Goal: Task Accomplishment & Management: Complete application form

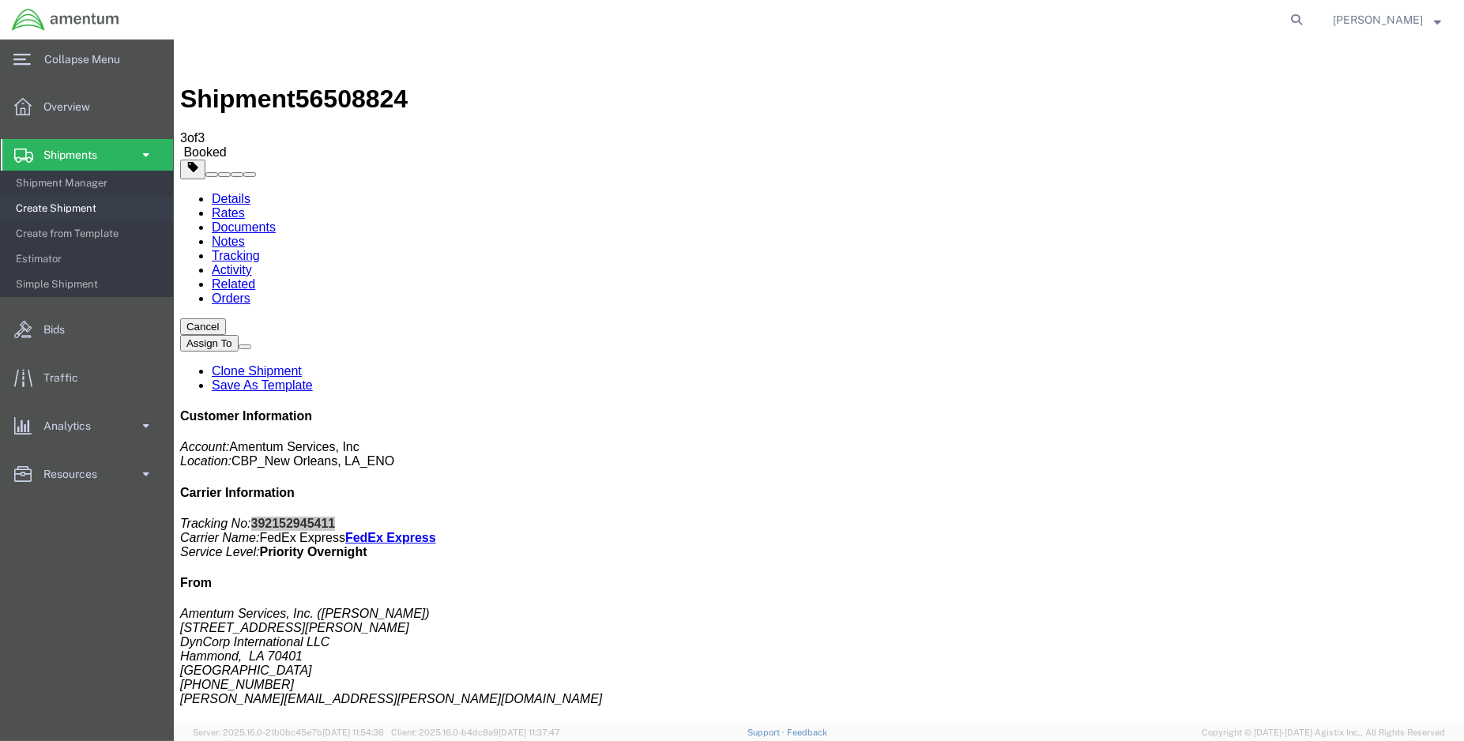
click at [71, 208] on span "Create Shipment" at bounding box center [89, 209] width 146 height 32
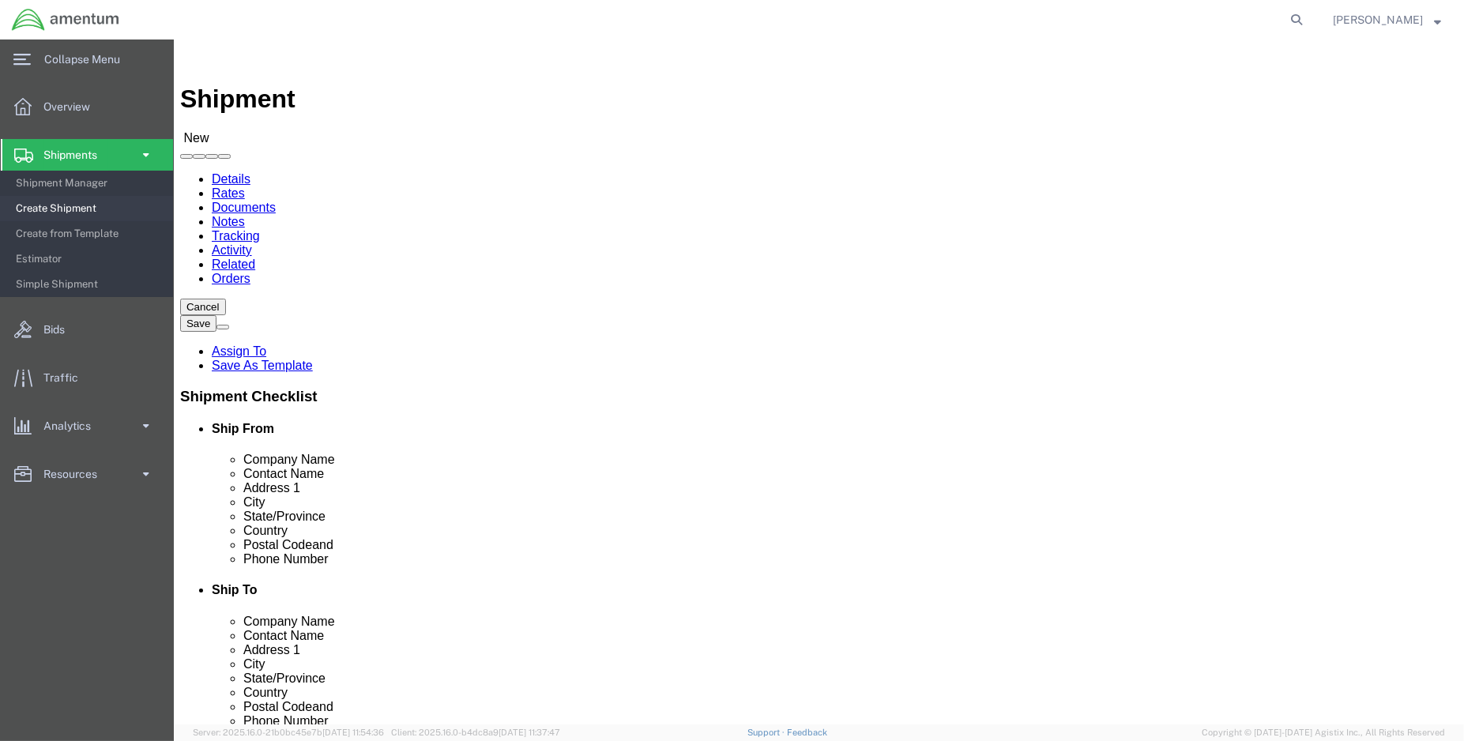
select select "MYPROFILE"
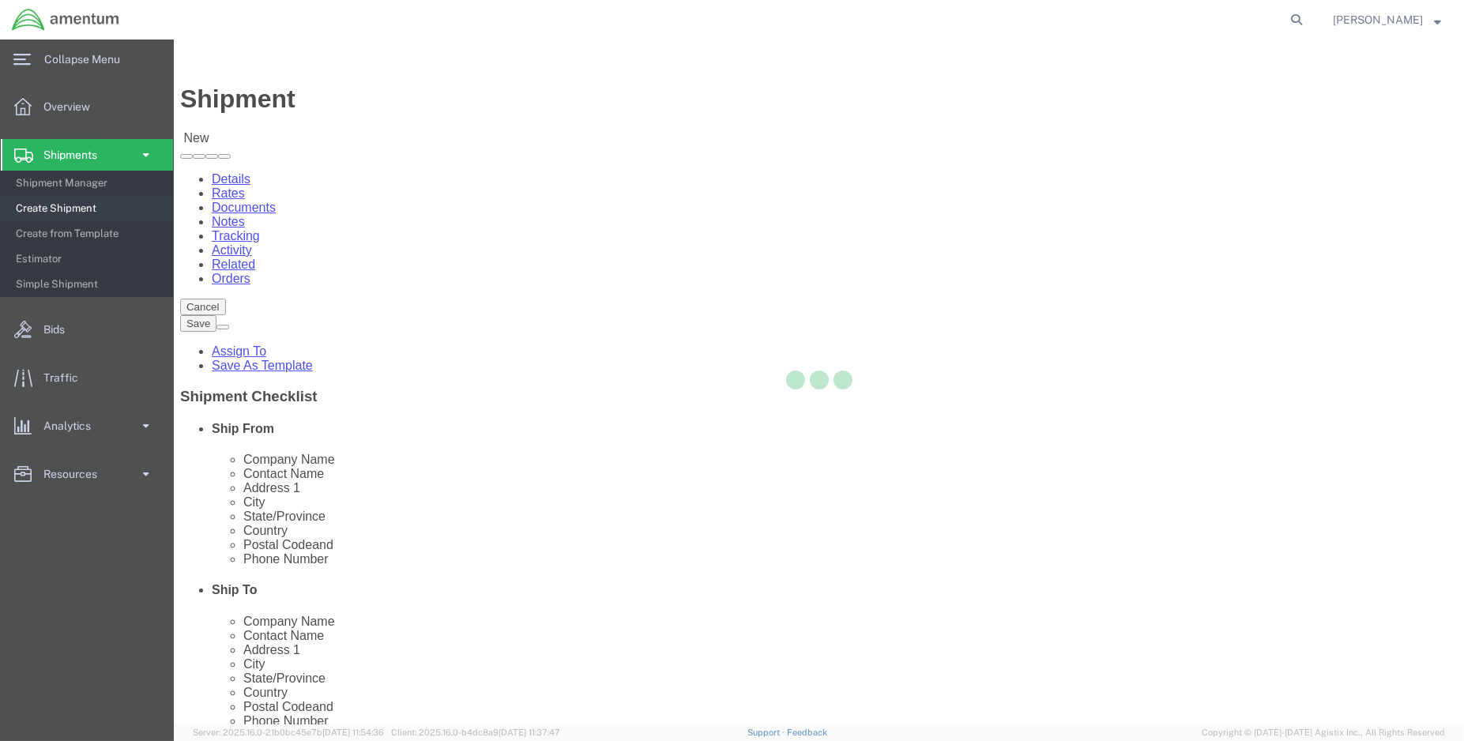
select select "LA"
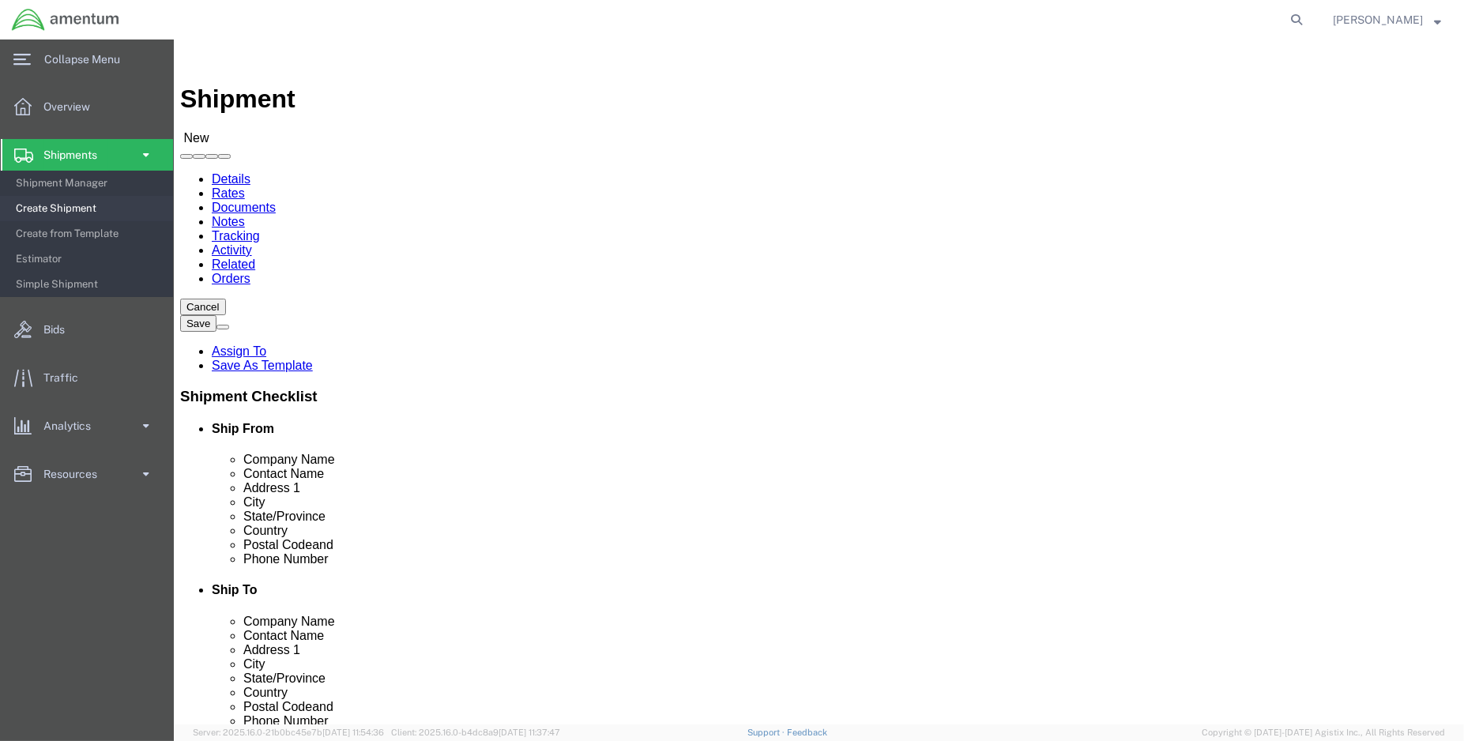
type input "efo"
select select "49831"
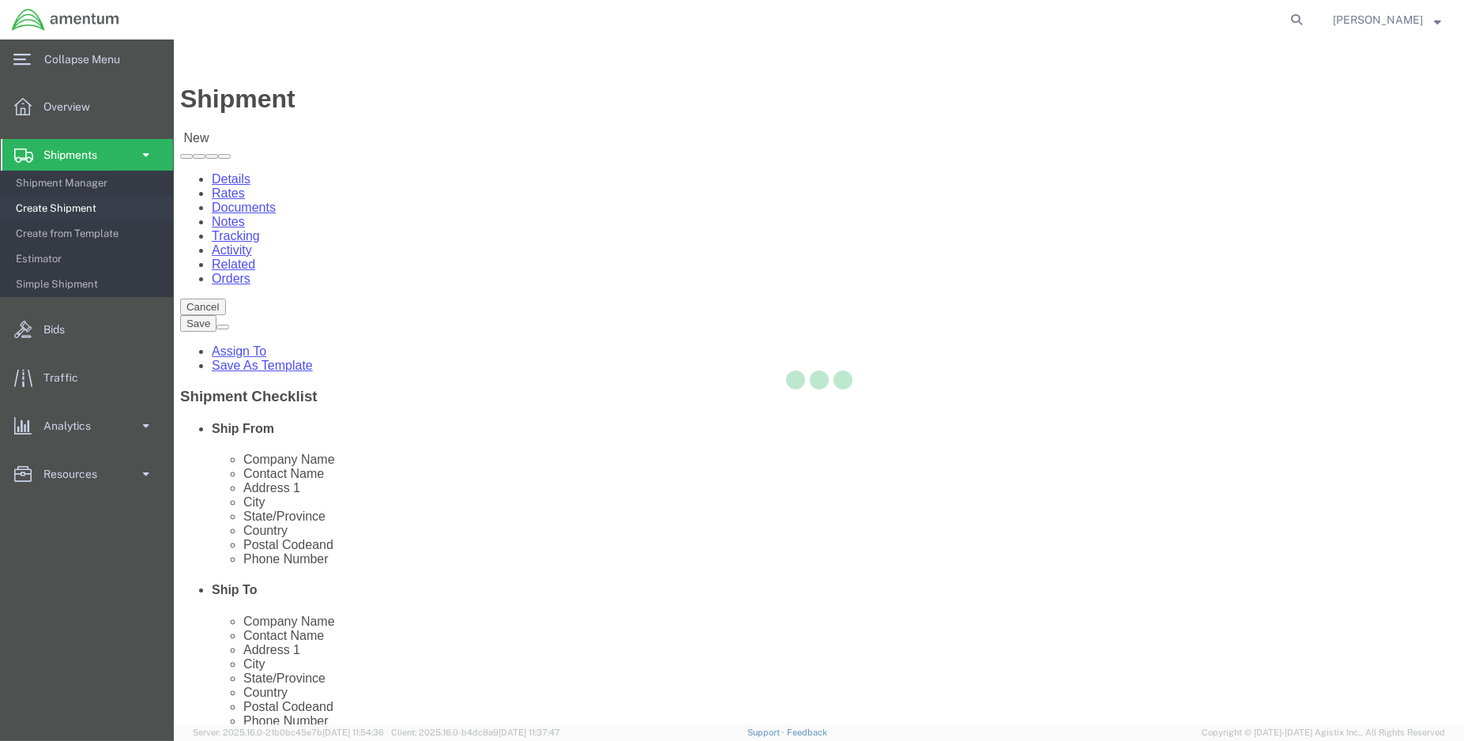
select select "[GEOGRAPHIC_DATA]"
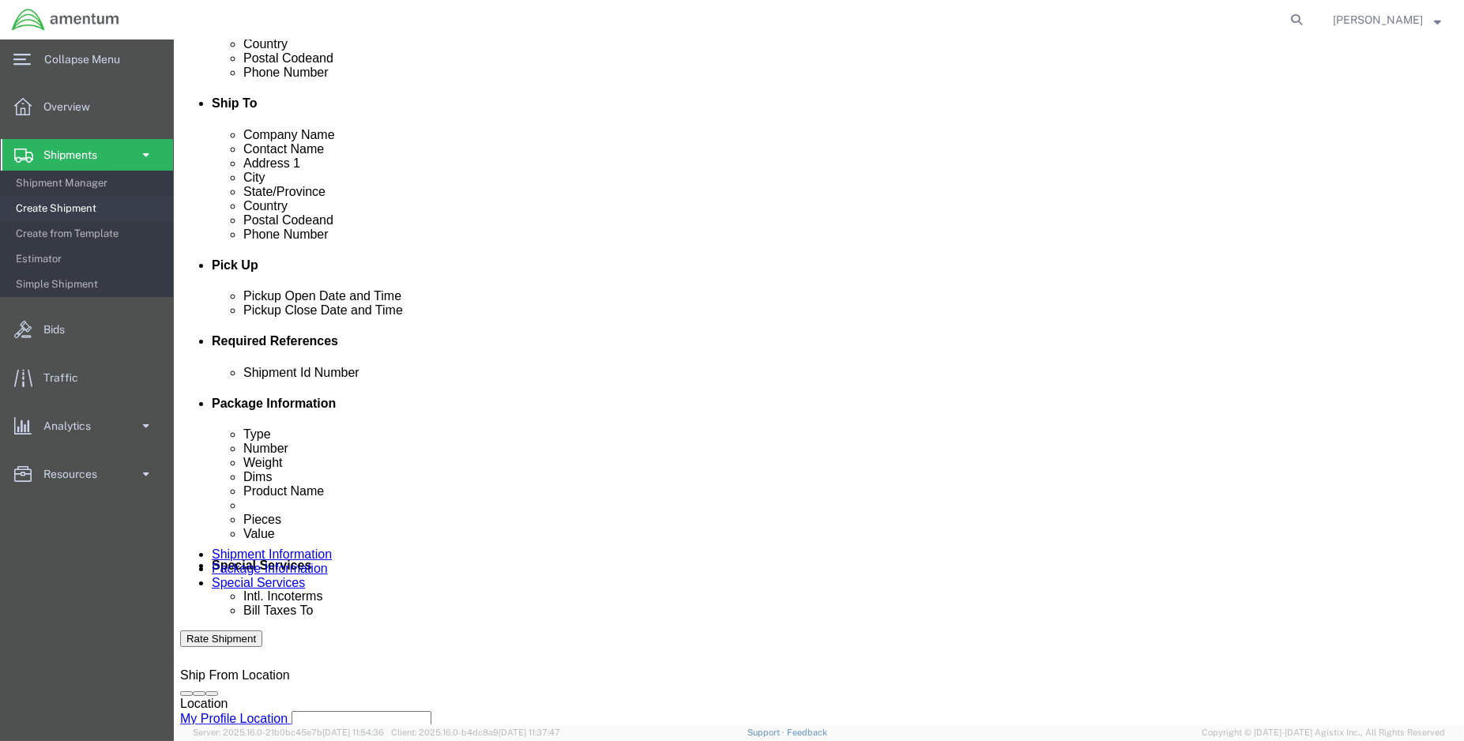
scroll to position [526, 0]
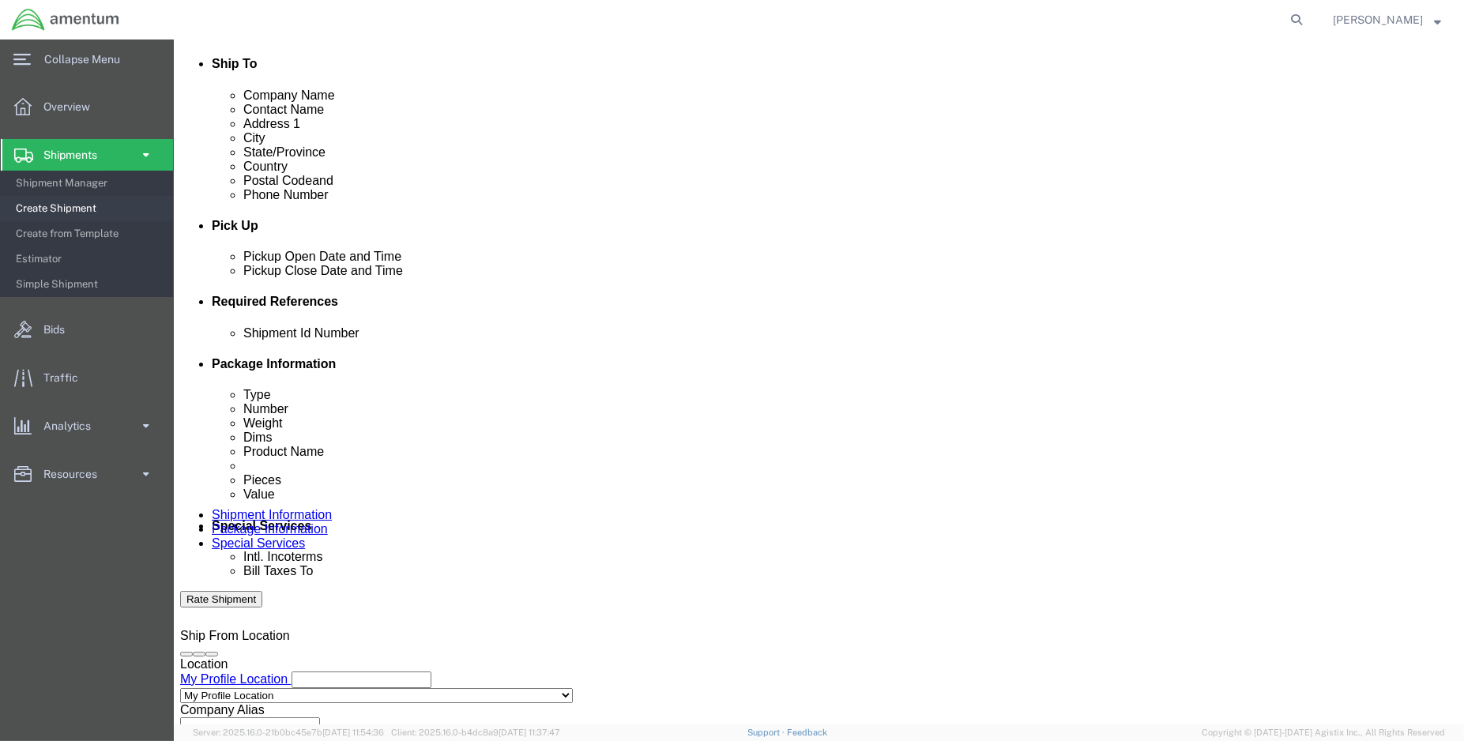
click div "[DATE] 10:00 AM"
type input "1:00 PM"
click button "Apply"
click div "[DATE] 2:00 PM"
type input "3:00 PM"
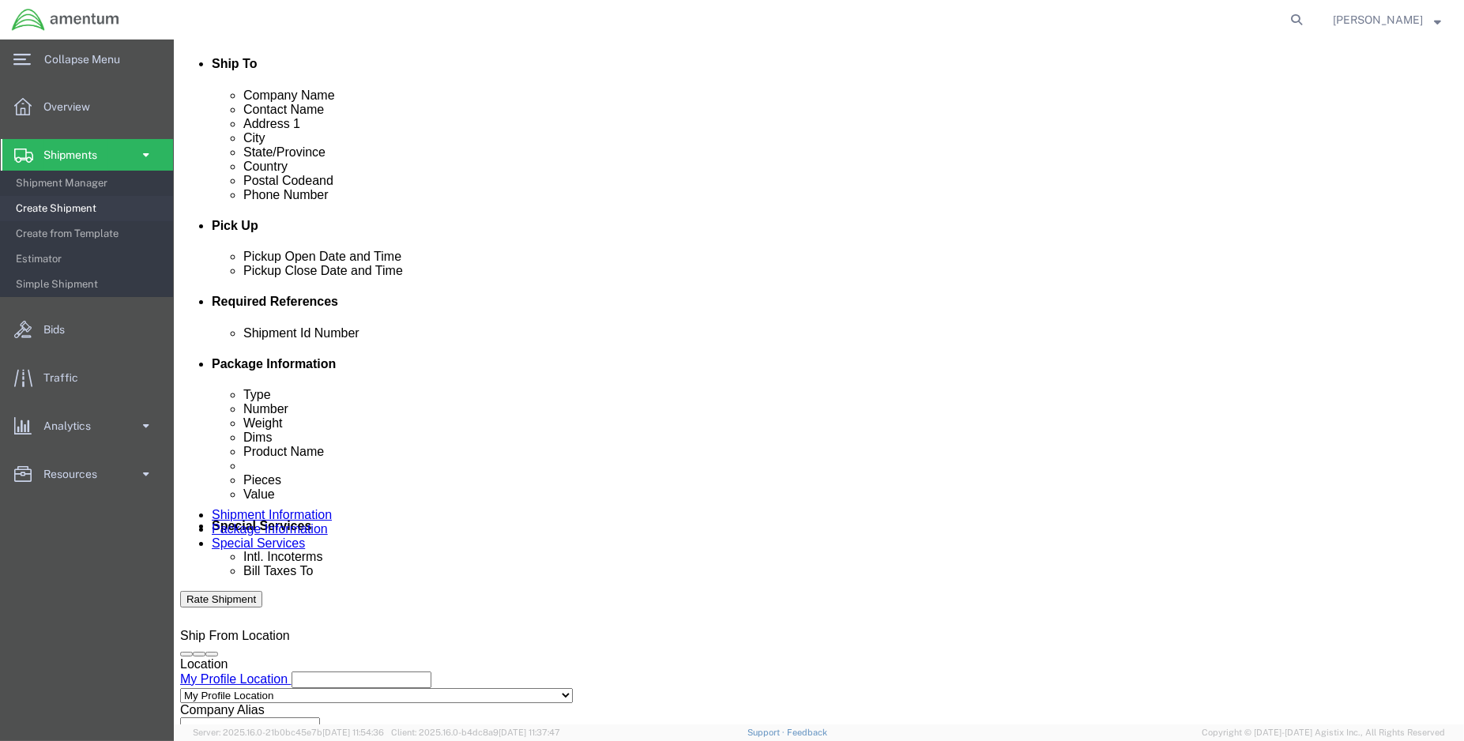
click button "Apply"
click button "Add reference"
click input "text"
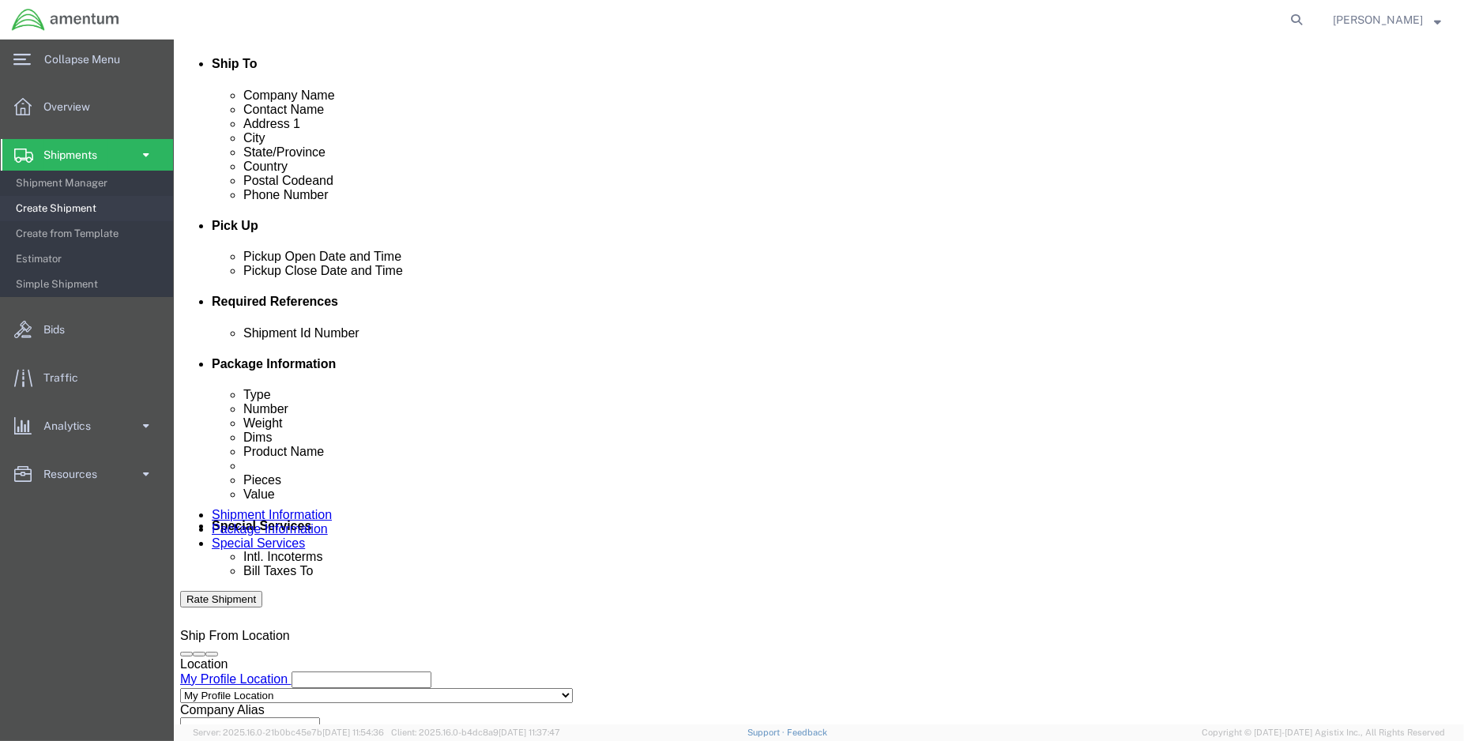
scroll to position [0, 47]
type input "ENO shipment: [DATE] NRFI"
type input "d"
click select "Select Account Type Activity ID Airline Appointment Number ASN Batch Request # …"
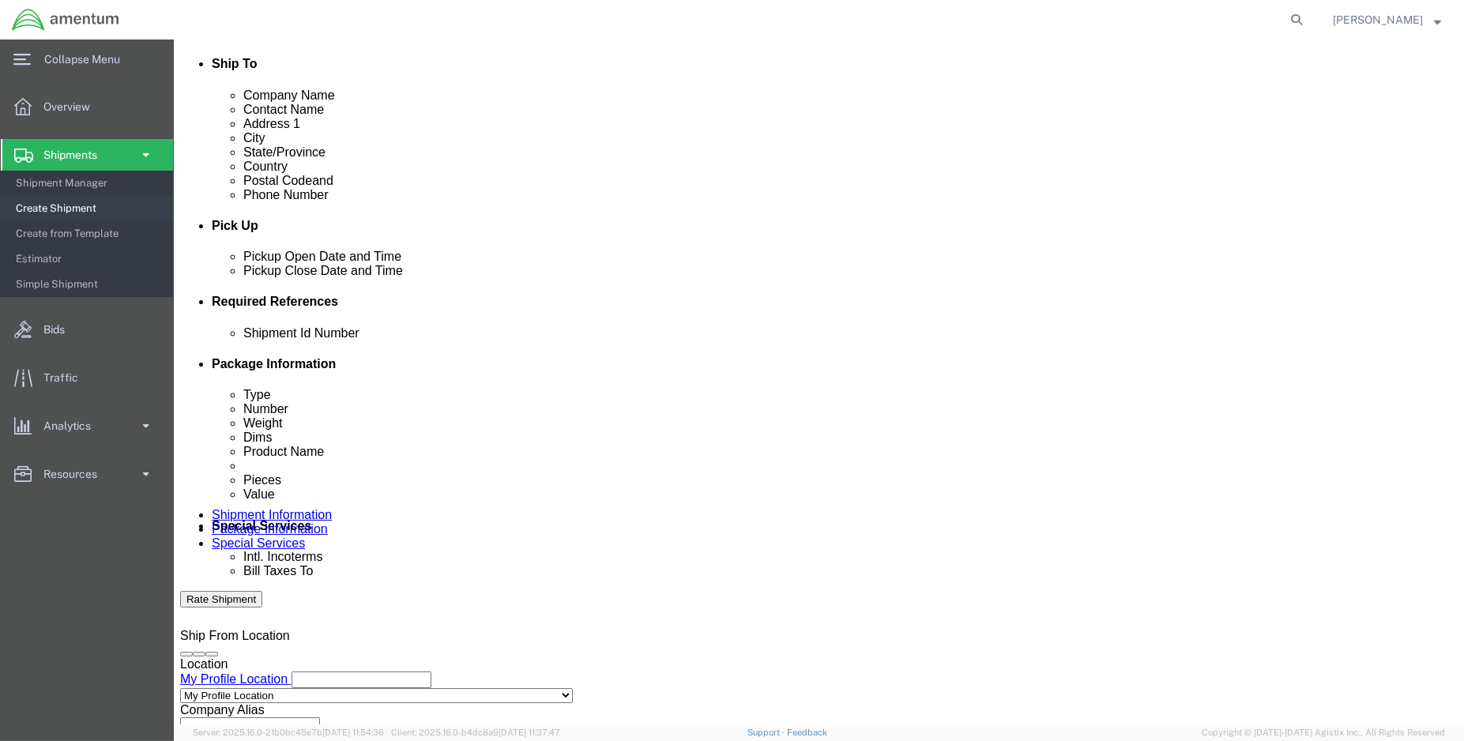
select select "DEPT"
click select "Select Account Type Activity ID Airline Appointment Number ASN Batch Request # …"
click input "d"
type input "CBP"
select select "CUSTREF"
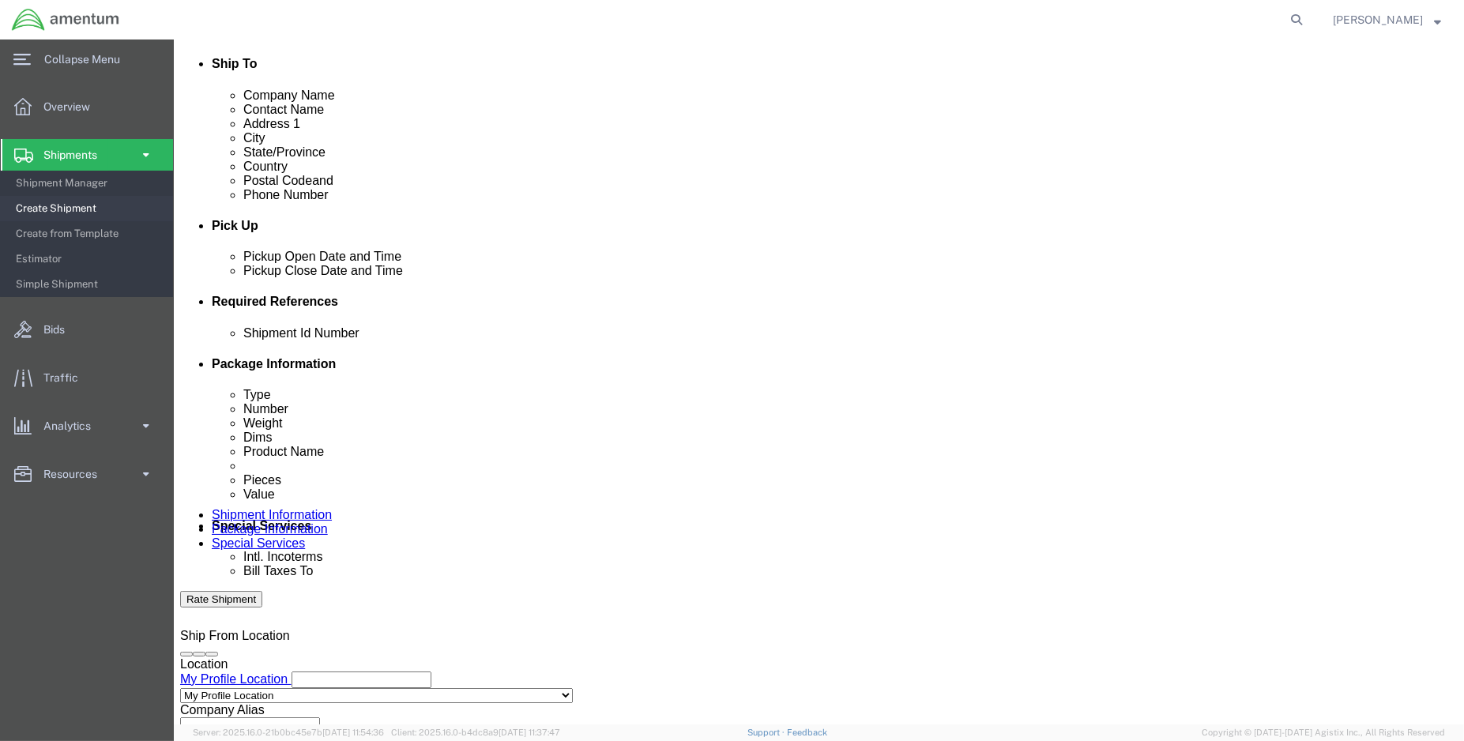
type input "[DATE] NRFI"
click input "ENO shipment: [DATE] NRFI"
type input "ENO shipment:"
click input "[DATE] NRFI"
type input "EFO usage: 324590 [DATE] NRFI"
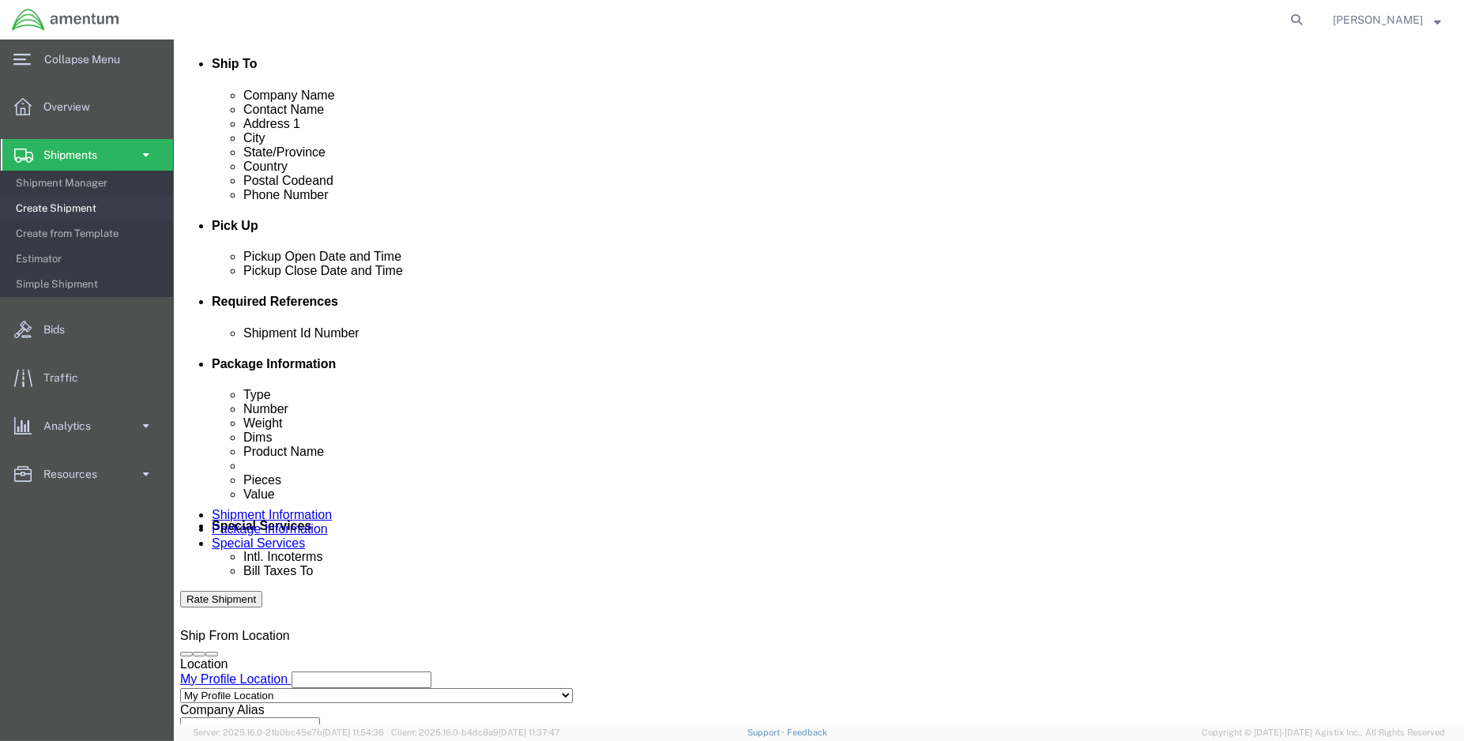
click select "Select Account Type Activity ID Airline Appointment Number ASN Batch Request # …"
select select "PROJNUM"
click select "Select Account Type Activity ID Airline Appointment Number ASN Batch Request # …"
paste input "6118.03.03.2219.000.ENO.0000"
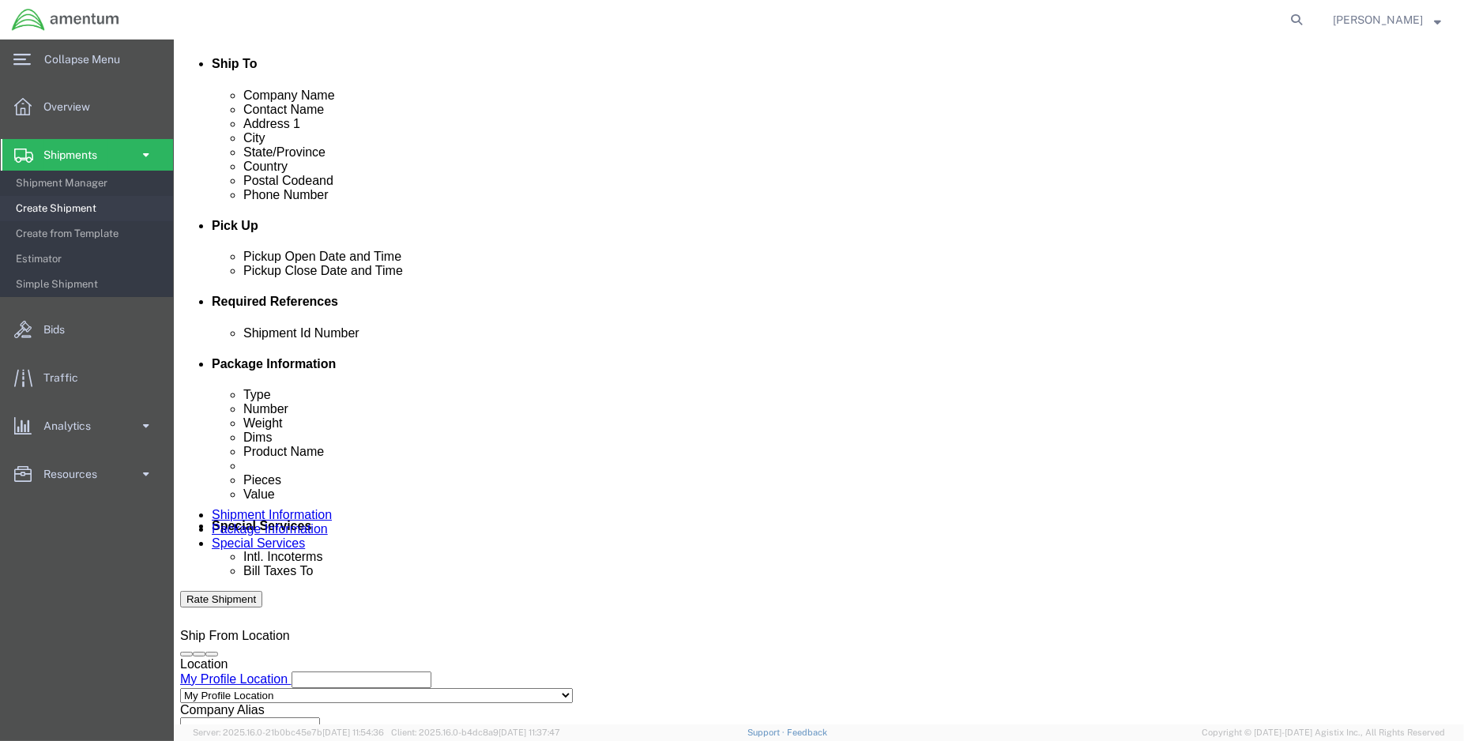
type input "6118.03.03.2219.000.ENO.0000"
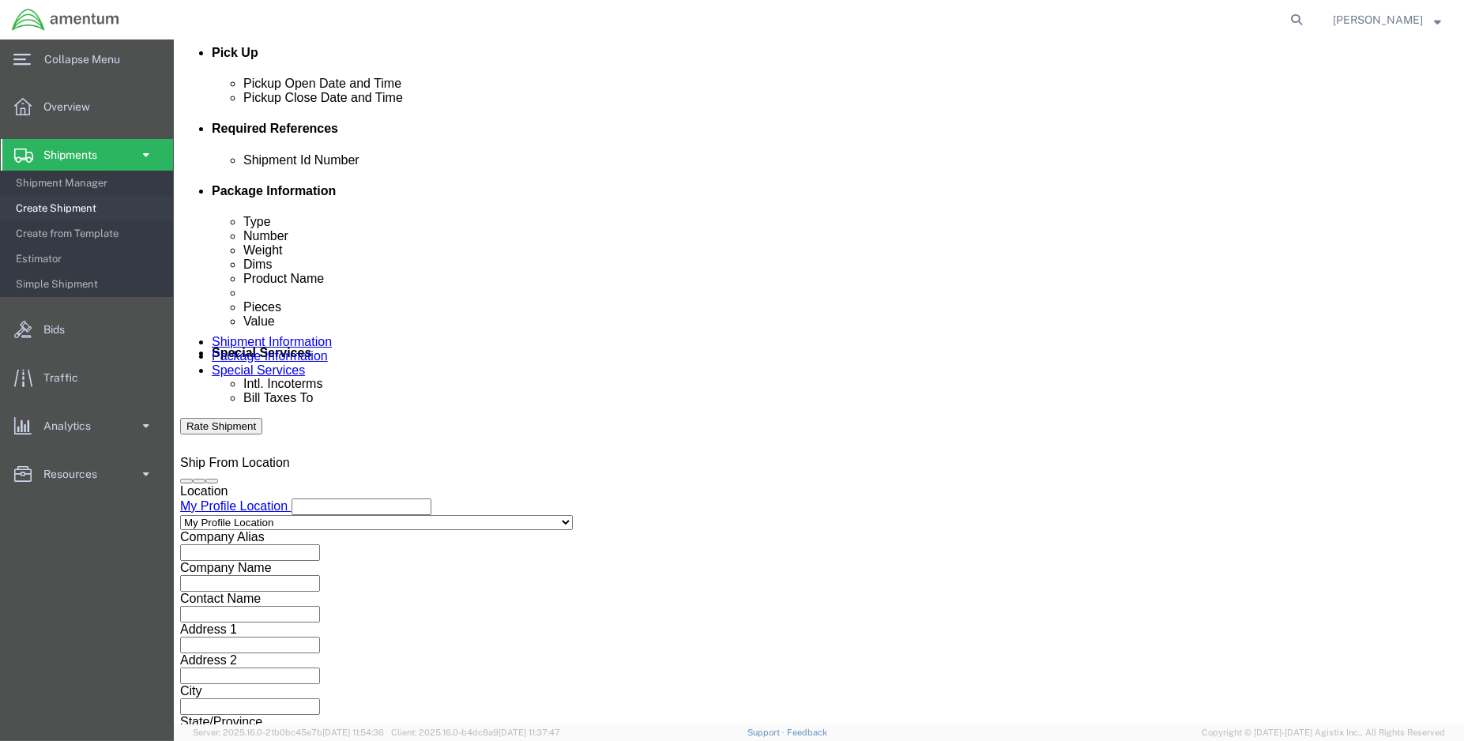
scroll to position [701, 0]
click button "Continue"
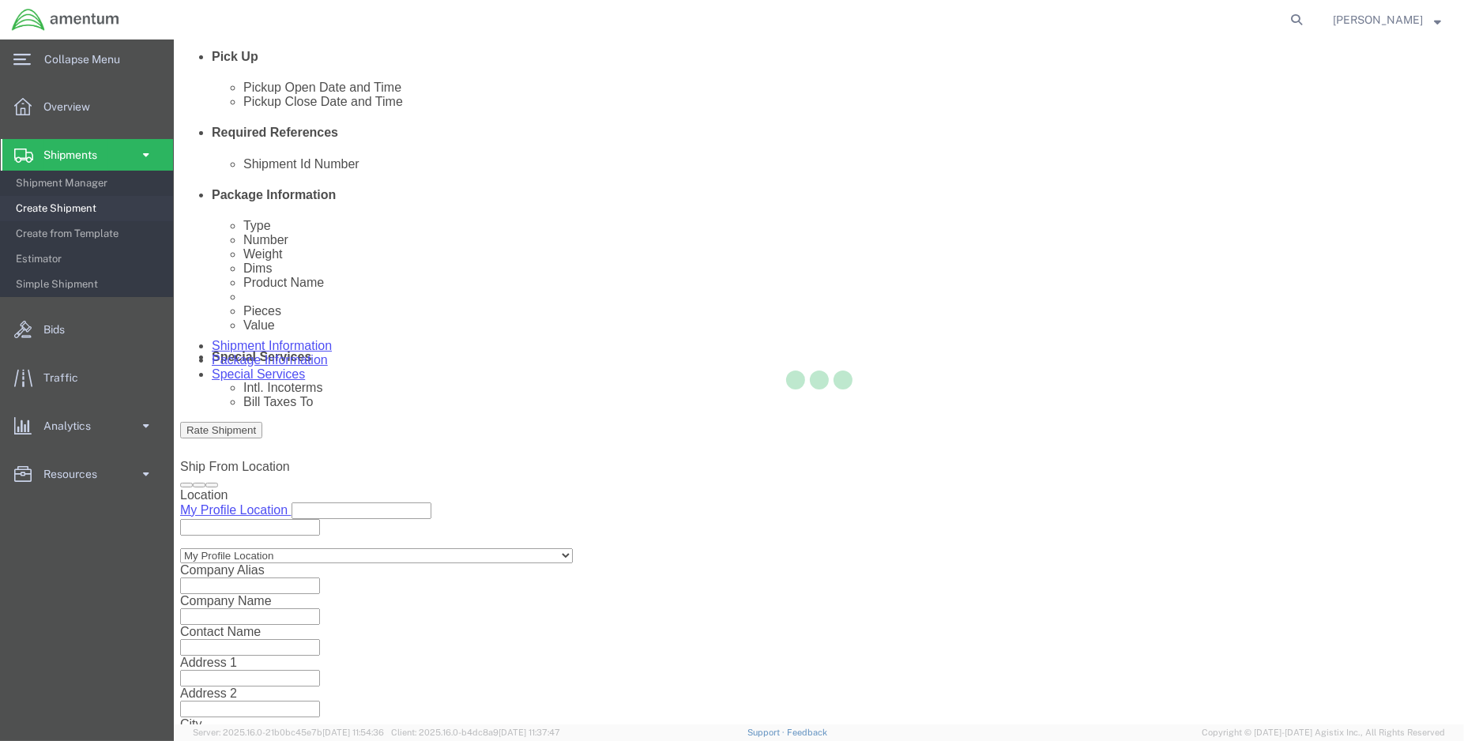
select select "CBOX"
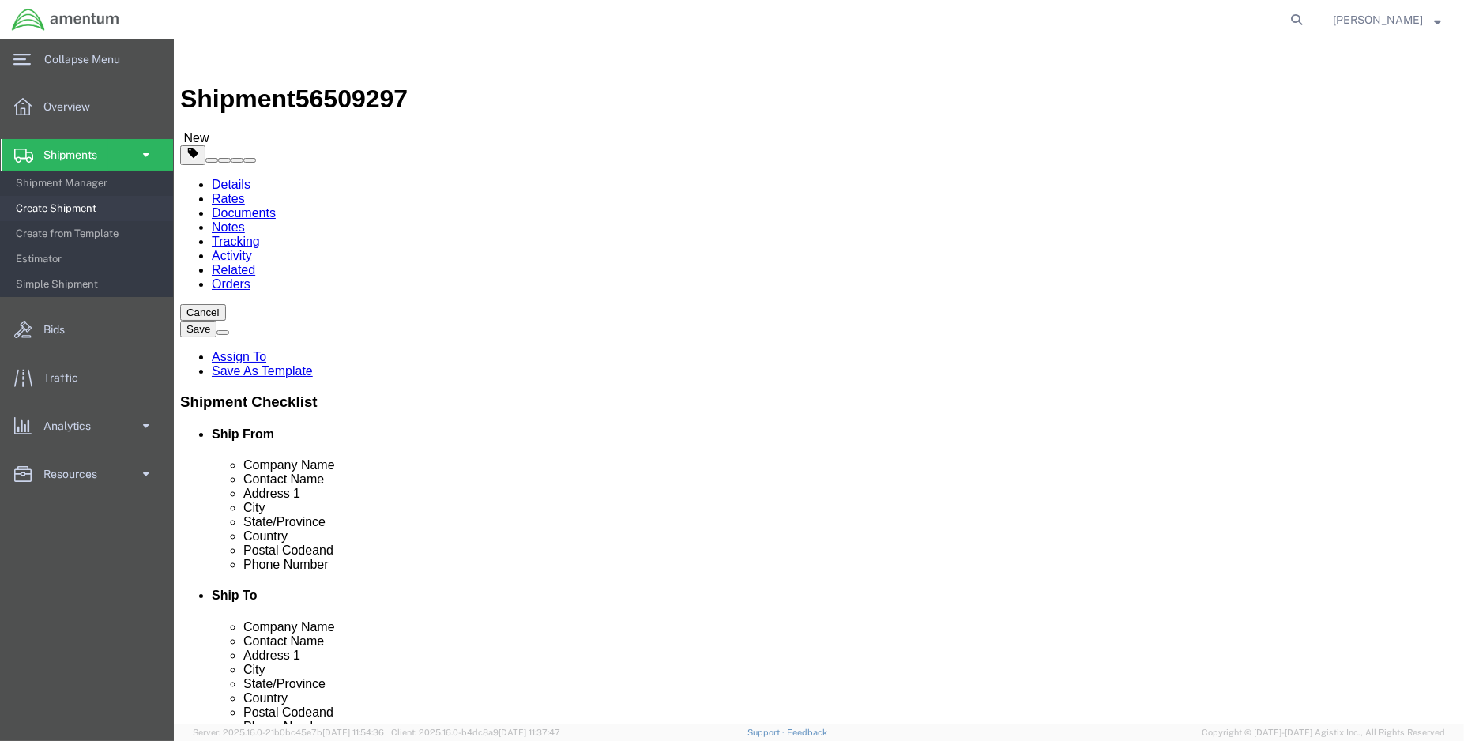
click div "Shipment Information Package Information Special Services"
click link "Shipment Information"
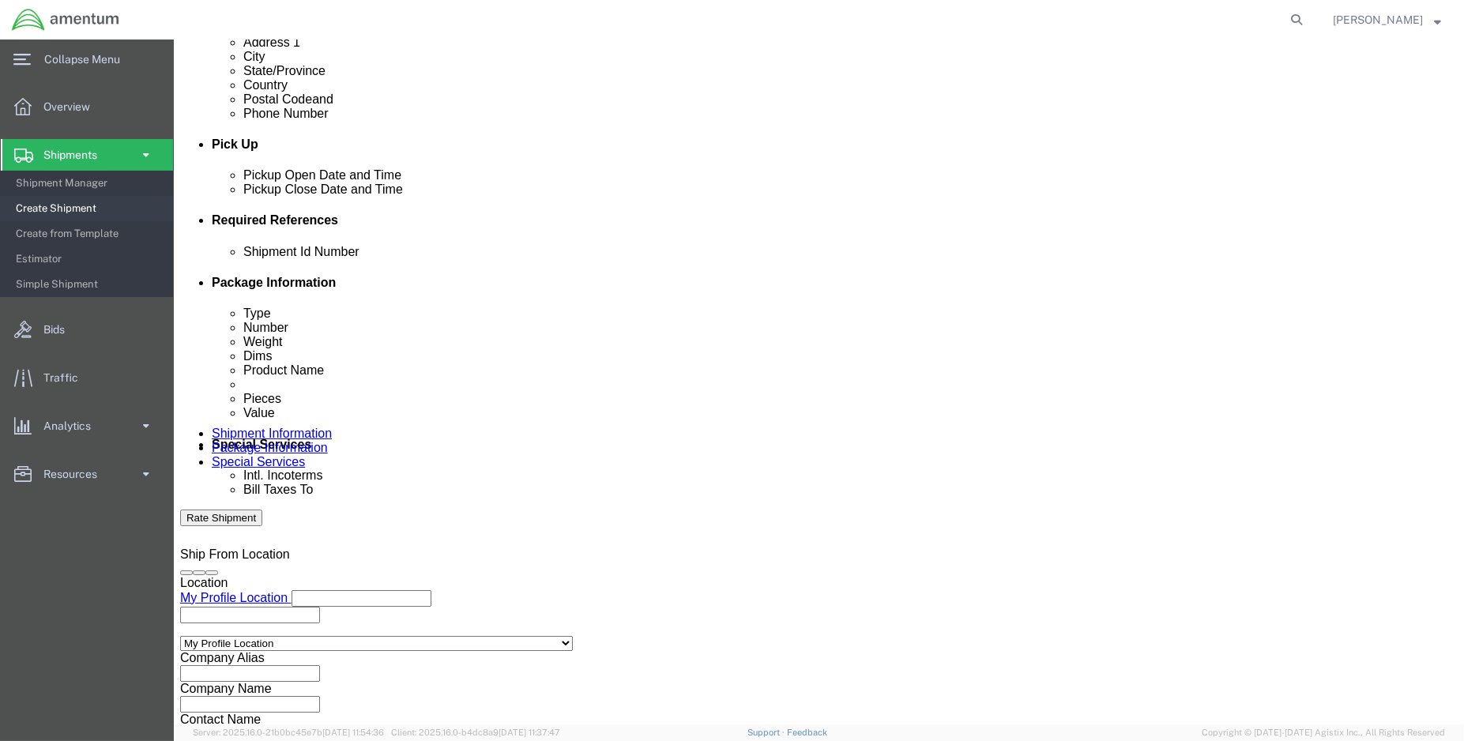
scroll to position [614, 0]
click input "ENO shipment:"
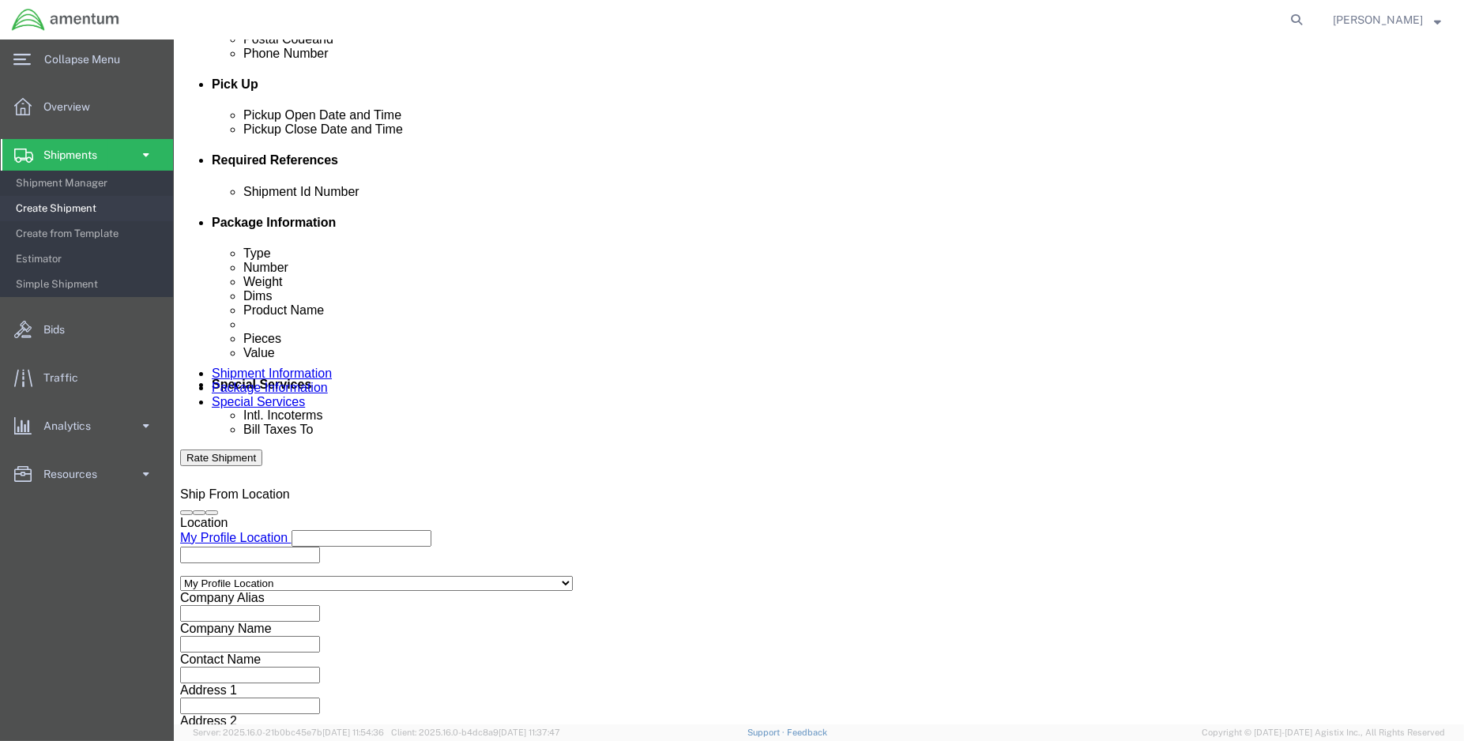
scroll to position [701, 0]
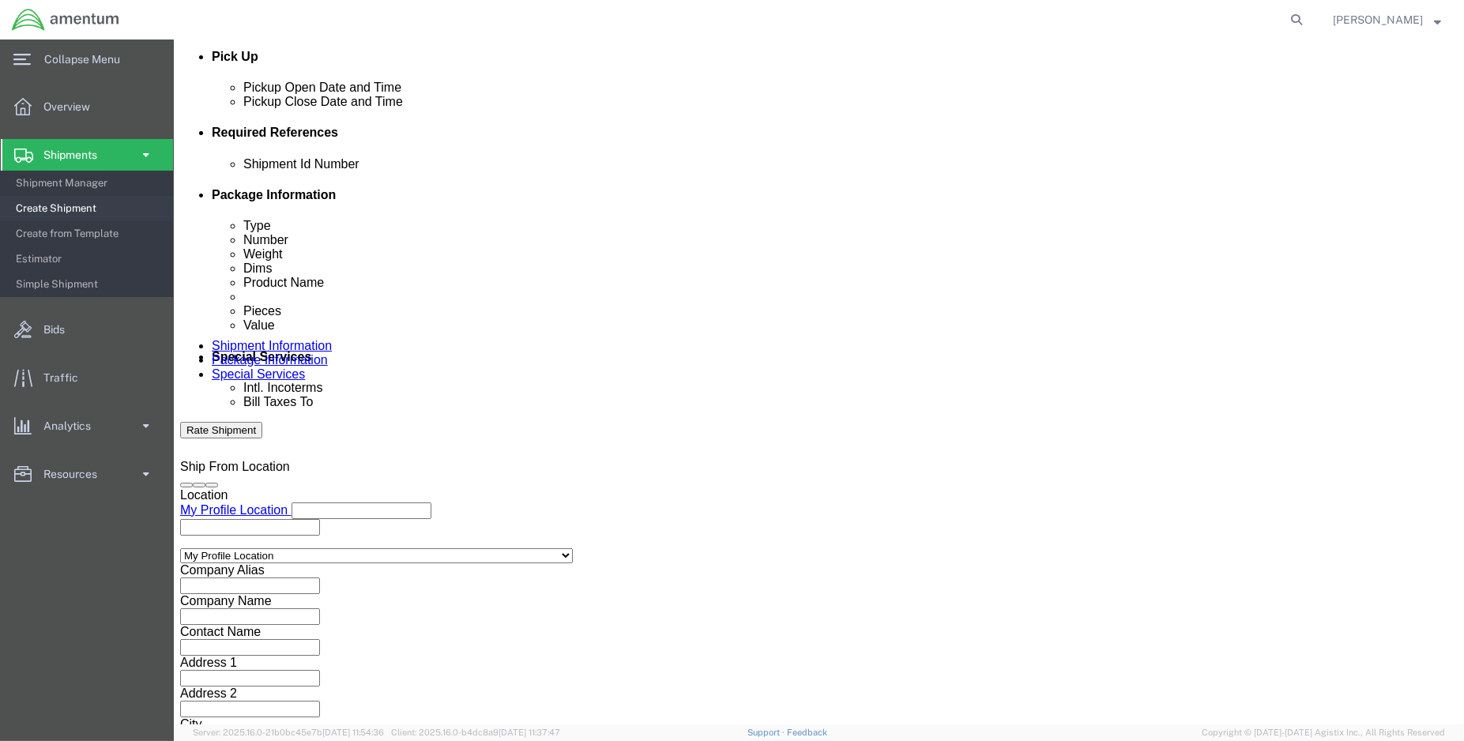
type input "ENO shipment: 94568"
click button "Continue"
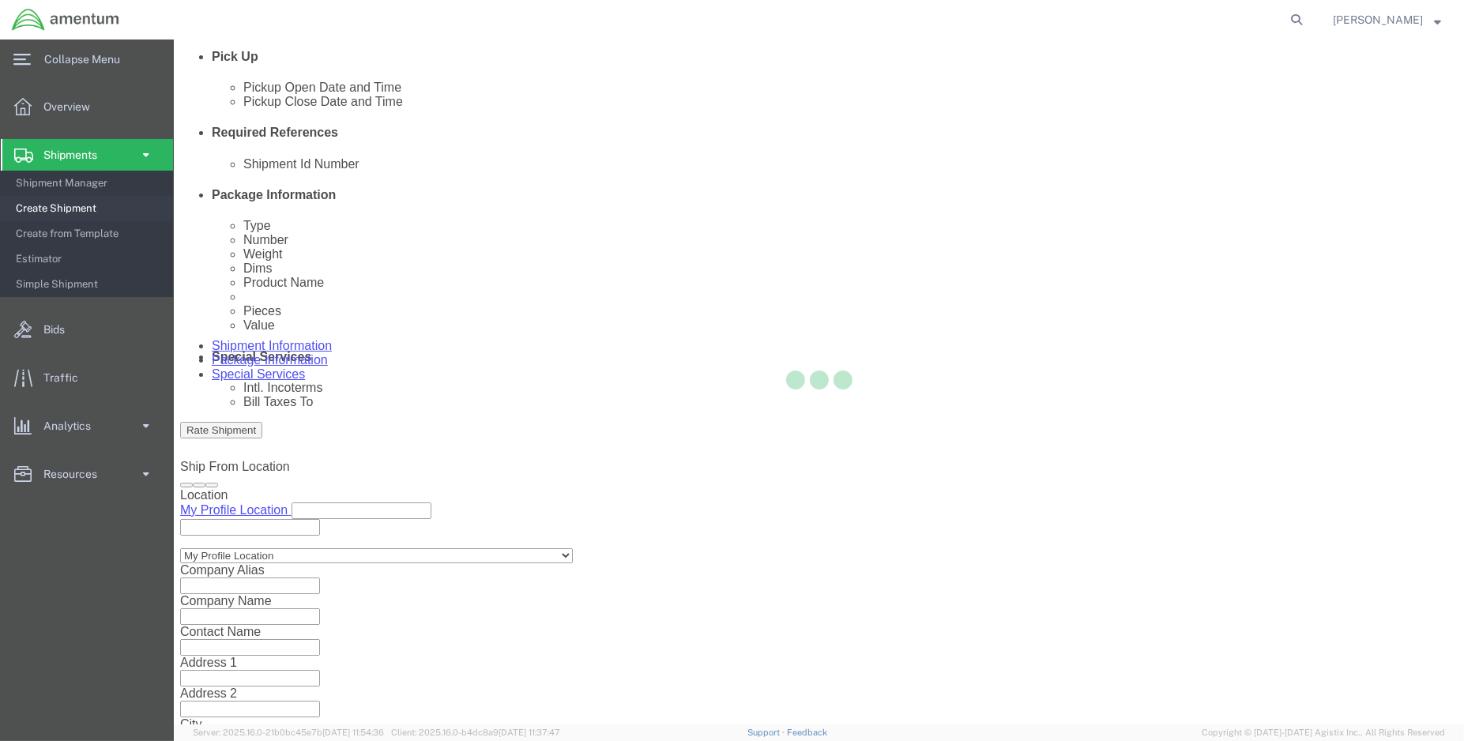
scroll to position [46, 0]
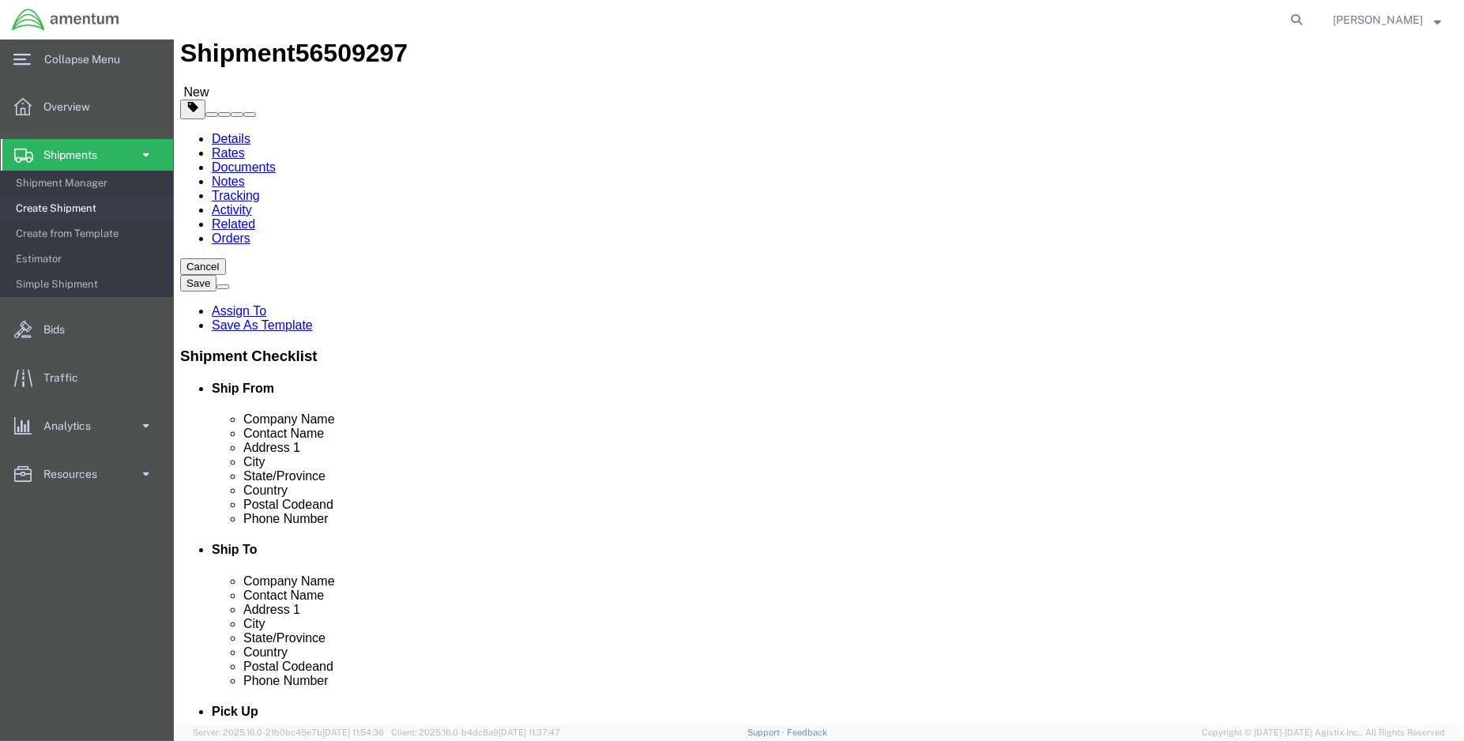
click input "text"
type input "14"
type input "12"
type input "8"
type input "10.00"
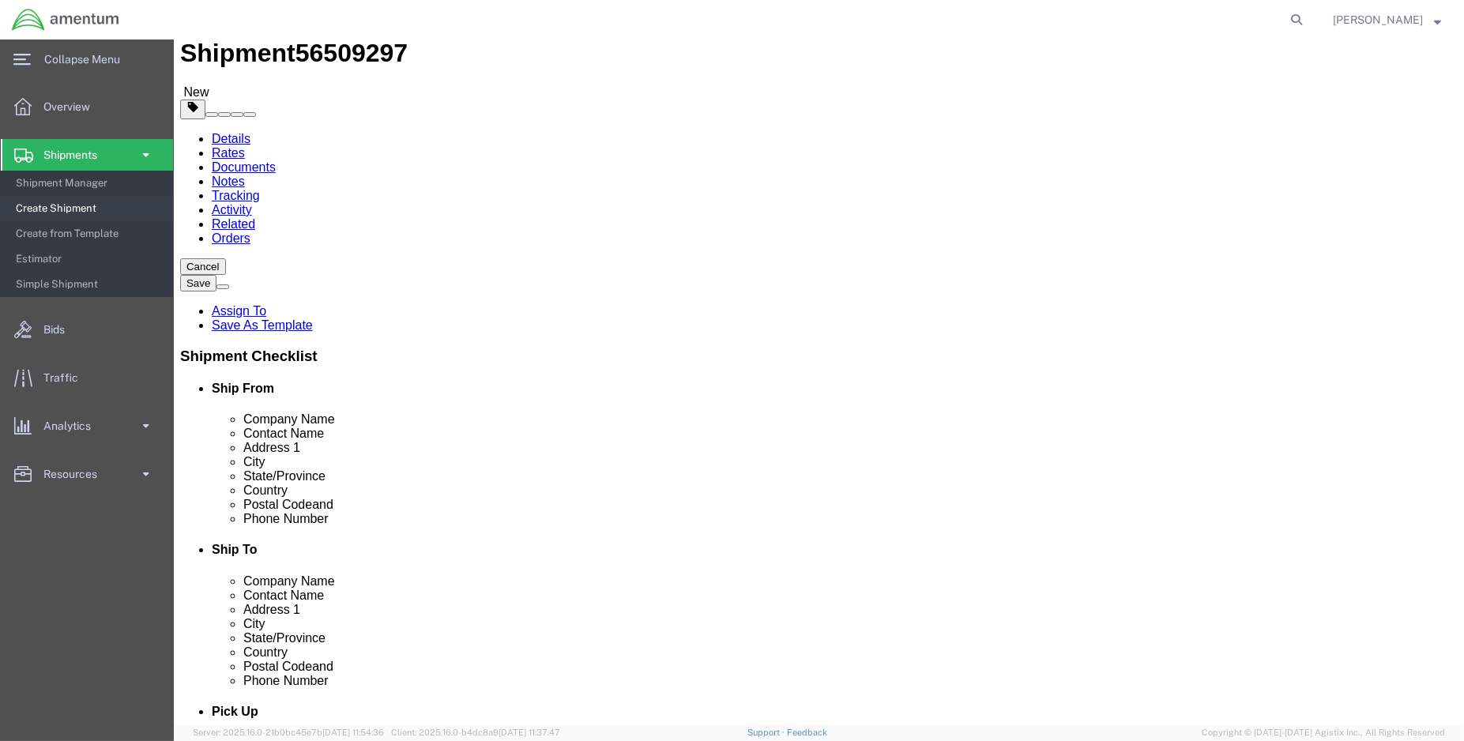
click link "Add Content"
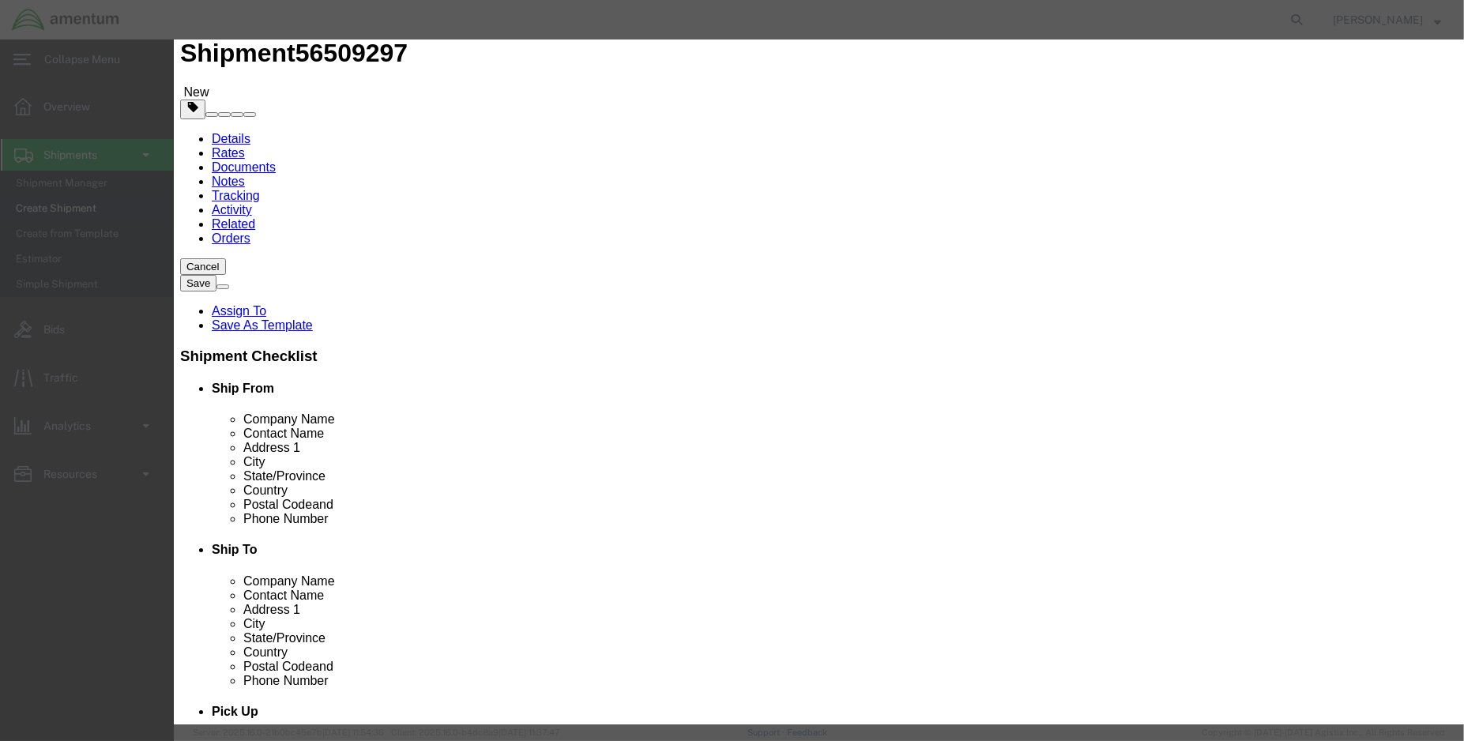
click input "text"
type input "ANTI ICE VALVE (PN:[PHONE_NUMBER] SN R03570 / HSI NAV INDICATOR (PN [PHONE_NUMB…"
type input "2.00"
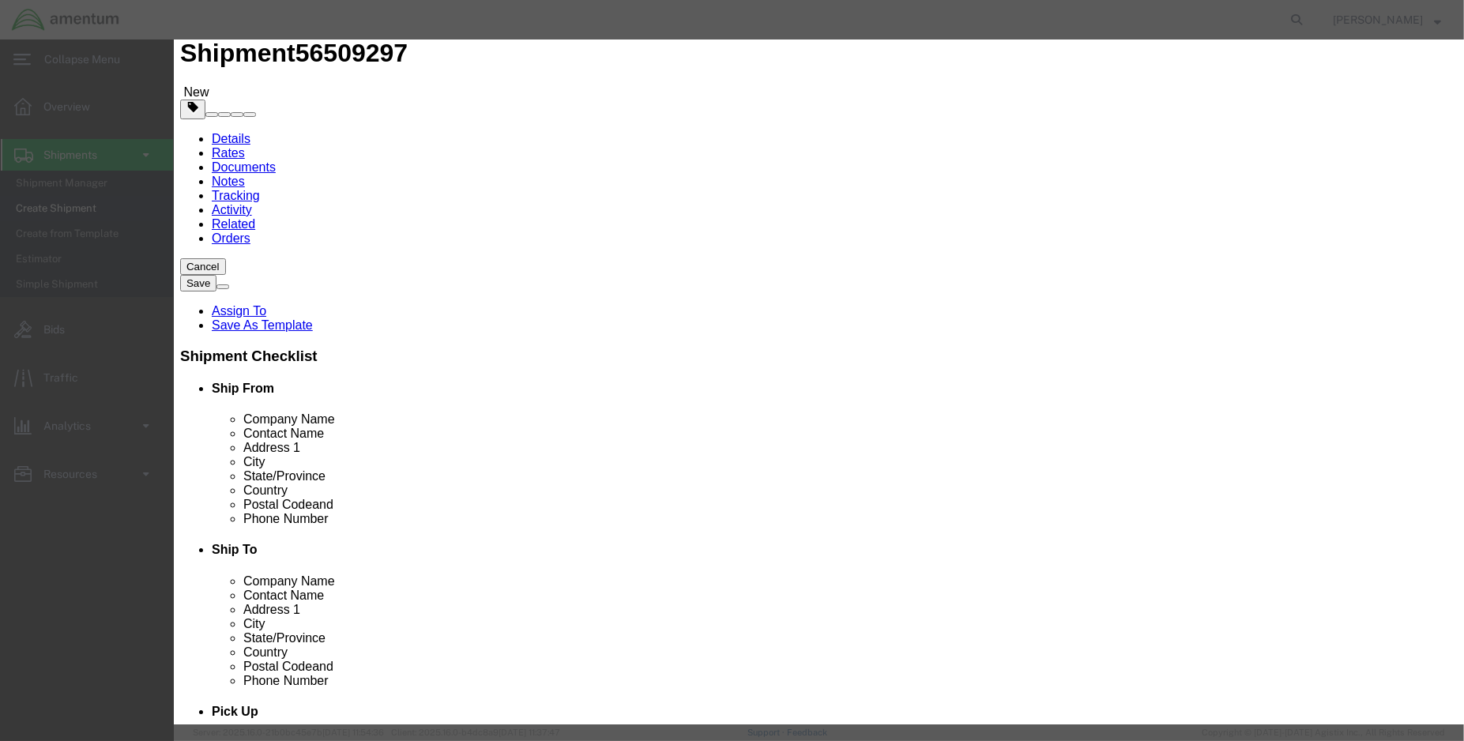
type input "10000.00"
select select "USD"
click input "text"
type input "R0357 / KI525A-B99165"
click button "Save & Close"
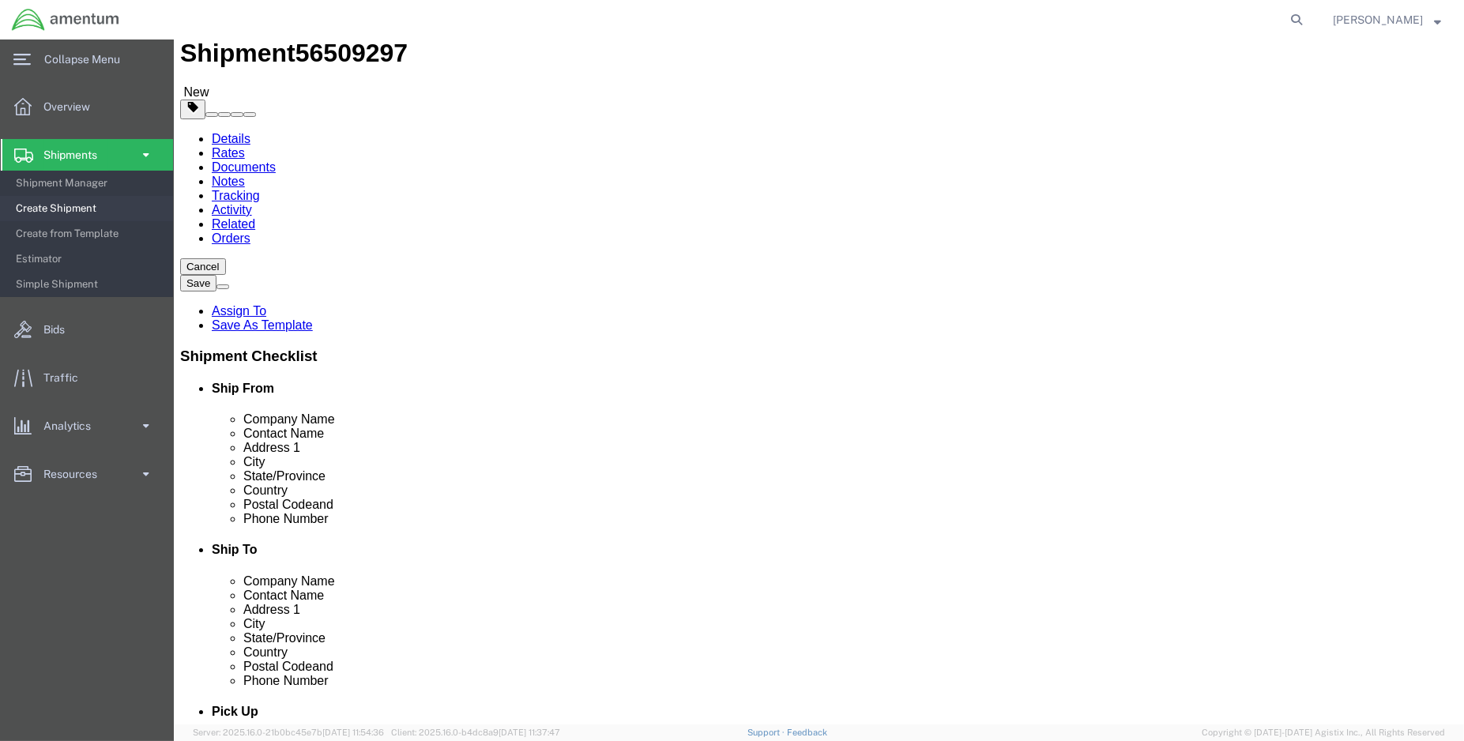
drag, startPoint x: 215, startPoint y: 307, endPoint x: 188, endPoint y: 310, distance: 27.0
click input "14"
type input "17"
type input "15"
type input "10"
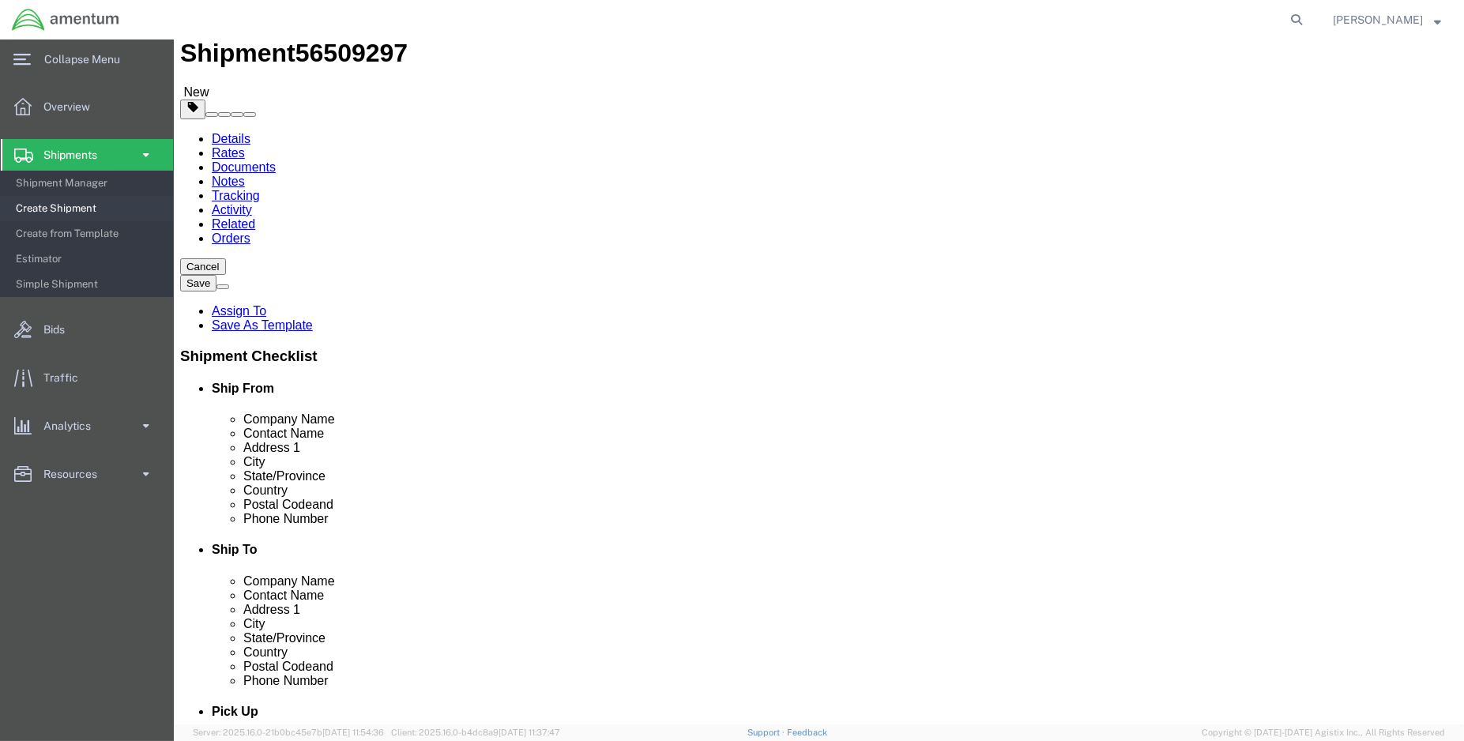
type input "9.00"
click button "Rate Shipment"
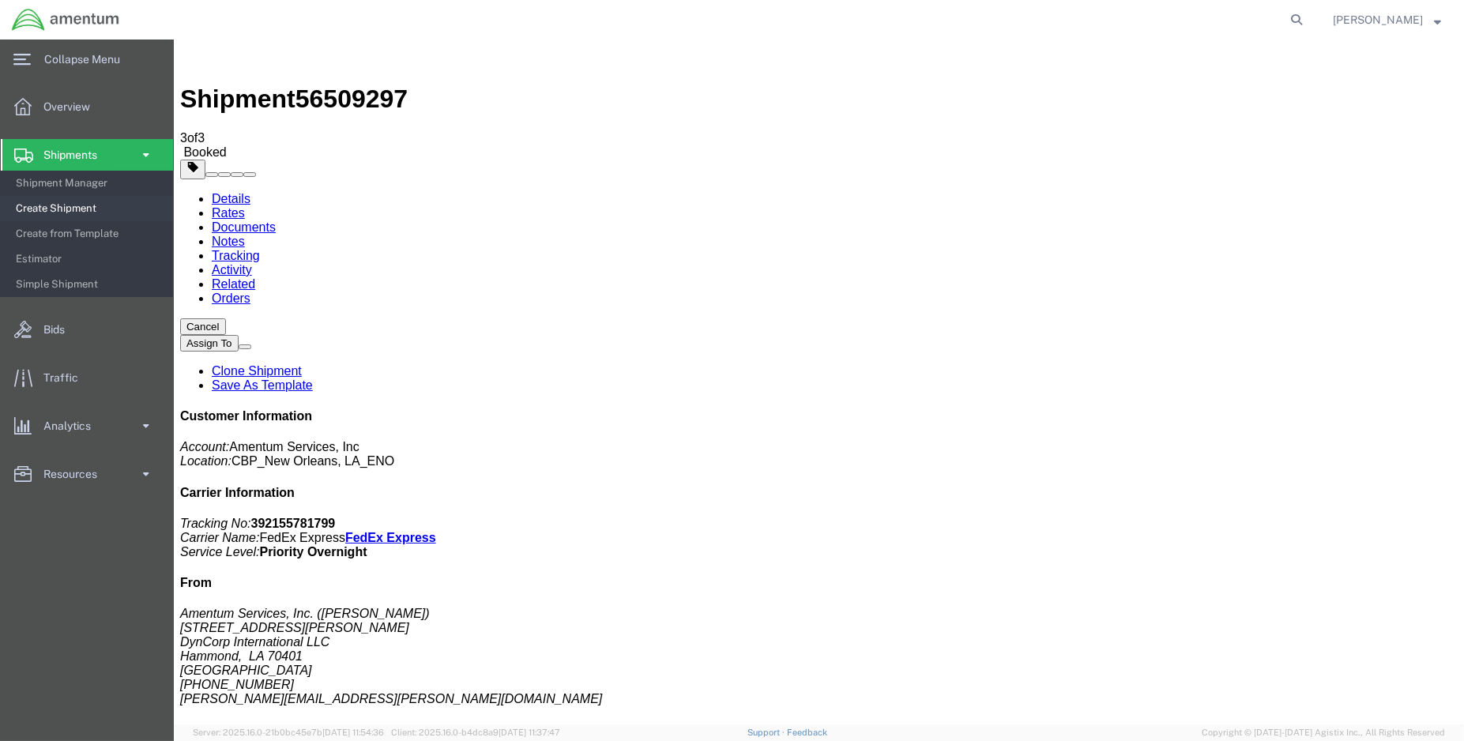
click at [240, 192] on link "Details" at bounding box center [230, 198] width 39 height 13
click link "Schedule pickup request"
drag, startPoint x: 1137, startPoint y: 206, endPoint x: 1060, endPoint y: 205, distance: 76.6
click p "Tracking No: 392155781799 Carrier Name: FedEx Express FedEx Express Service Lev…"
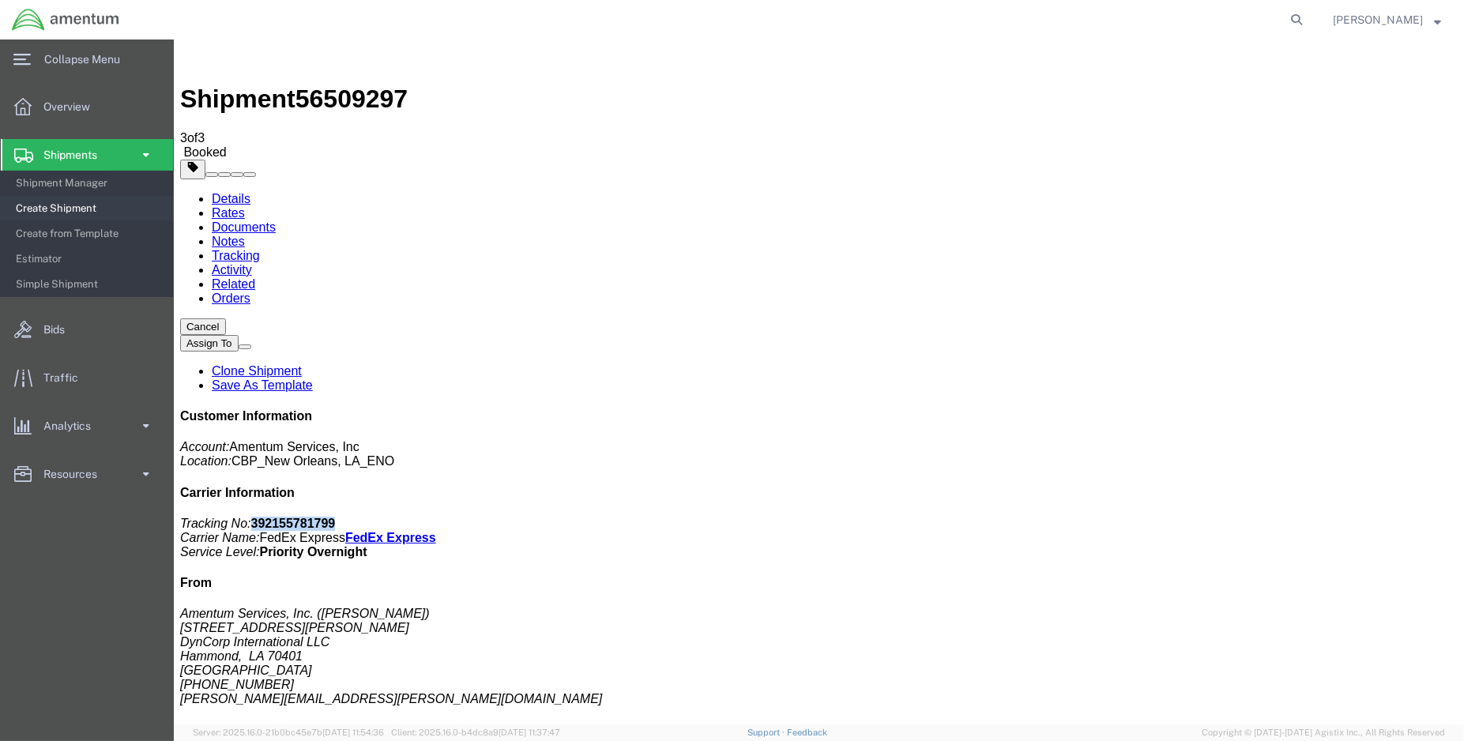
drag, startPoint x: 1060, startPoint y: 205, endPoint x: 1070, endPoint y: 205, distance: 9.5
copy b "392155781799"
